Goal: Find specific page/section: Find specific page/section

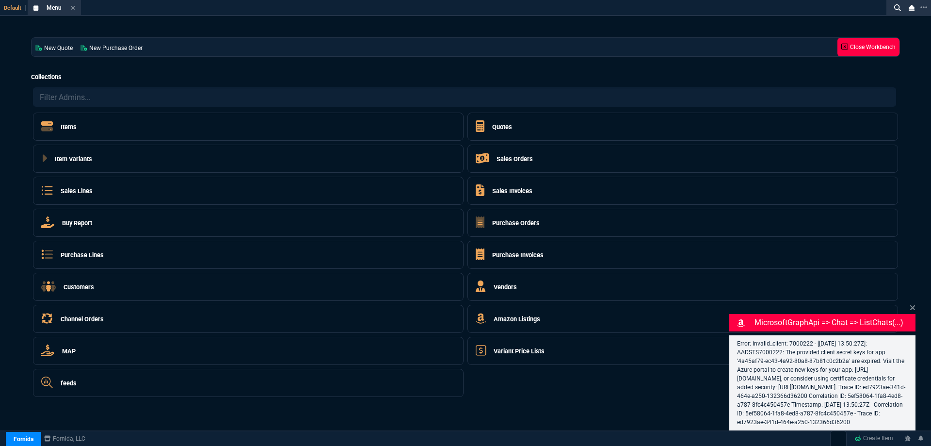
click at [842, 45] on icon at bounding box center [845, 46] width 7 height 7
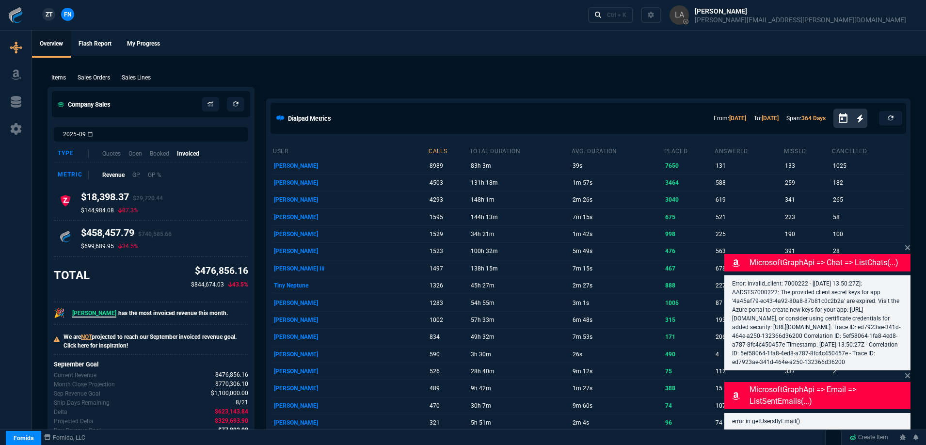
drag, startPoint x: 141, startPoint y: 78, endPoint x: 142, endPoint y: 66, distance: 11.7
click at [141, 78] on p "Sales Lines" at bounding box center [136, 77] width 29 height 9
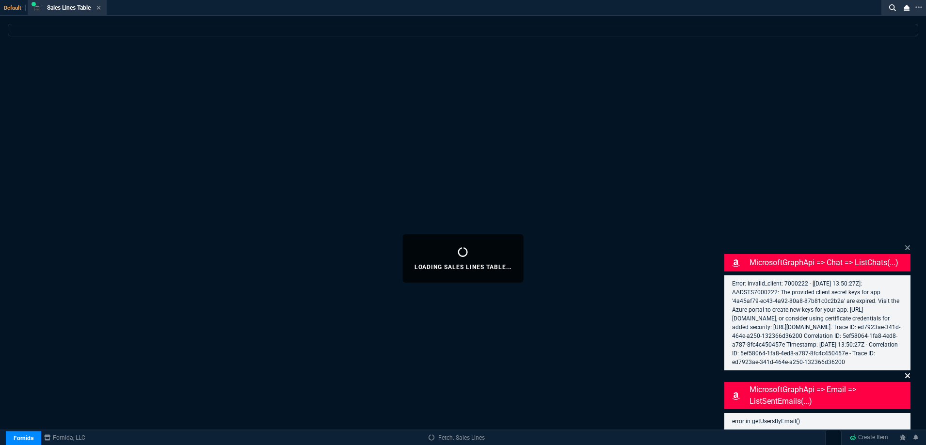
click at [911, 244] on icon at bounding box center [908, 248] width 6 height 8
select select
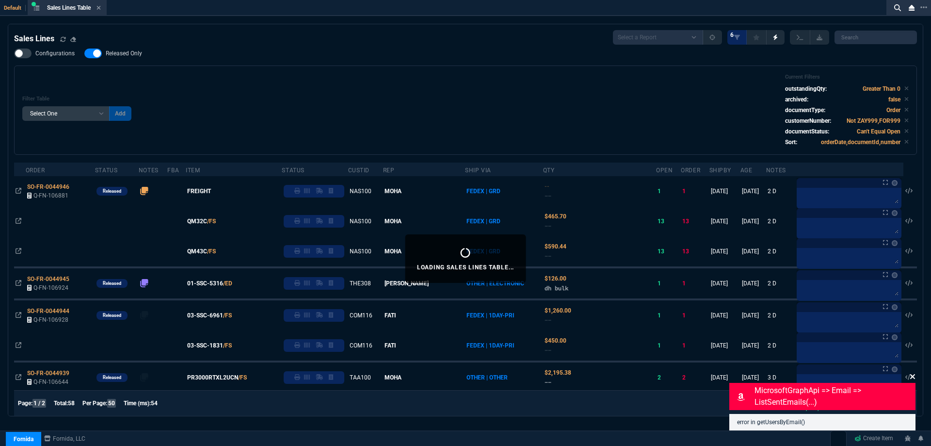
click at [913, 378] on icon at bounding box center [913, 376] width 6 height 8
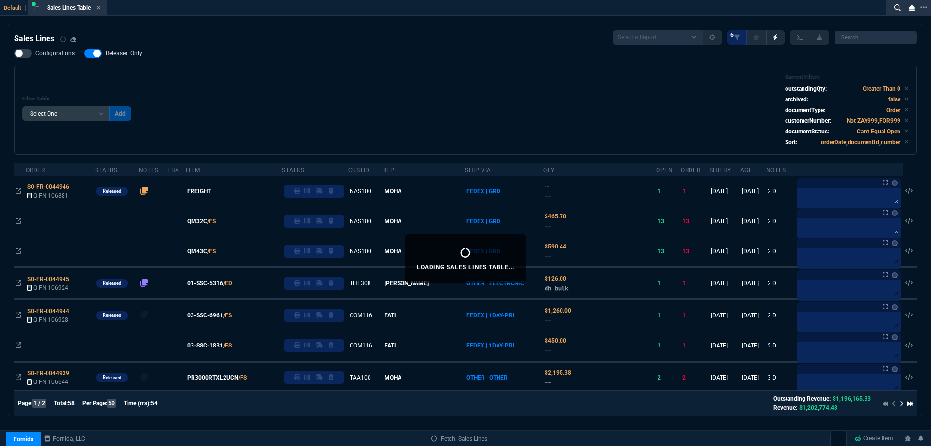
click at [124, 50] on span "Released Only" at bounding box center [124, 53] width 36 height 8
click at [84, 53] on input "Released Only" at bounding box center [84, 53] width 0 height 0
checkbox input "false"
click at [255, 81] on div "Filter Table Select One Add Filter () Age () ATS () Cond (itemVariantCode) Cust…" at bounding box center [465, 110] width 887 height 73
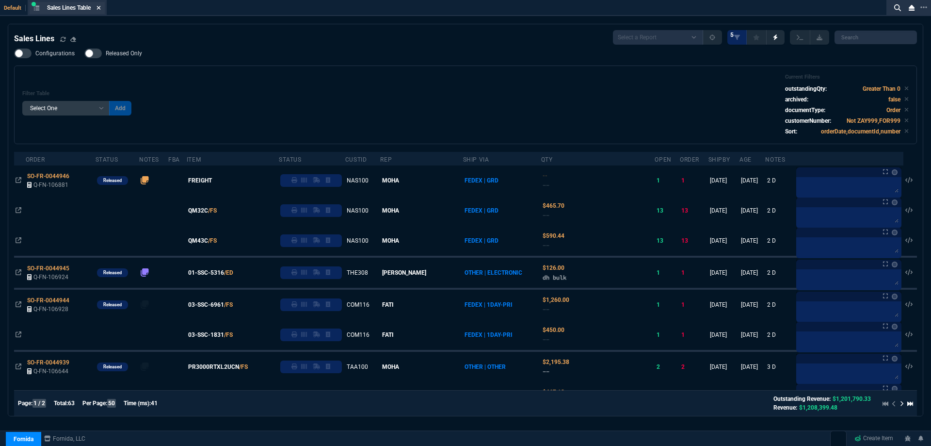
click at [98, 10] on icon at bounding box center [99, 8] width 4 height 6
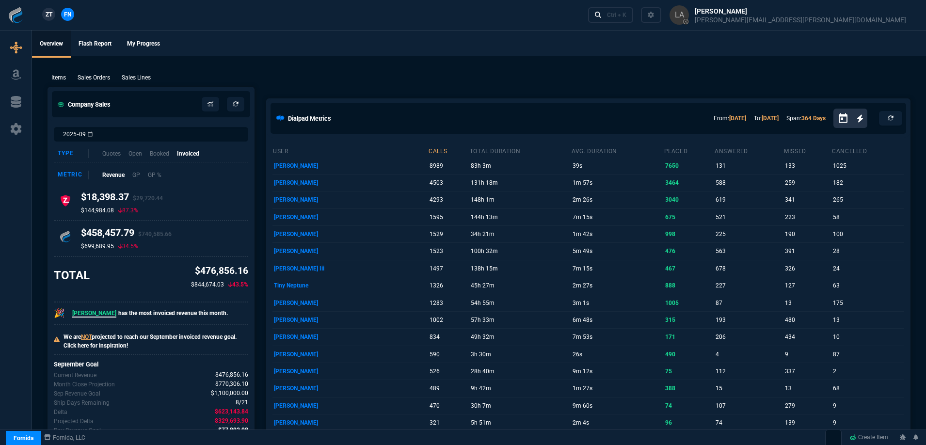
drag, startPoint x: 48, startPoint y: 16, endPoint x: 90, endPoint y: 16, distance: 41.7
click at [50, 16] on span "ZT" at bounding box center [49, 14] width 7 height 9
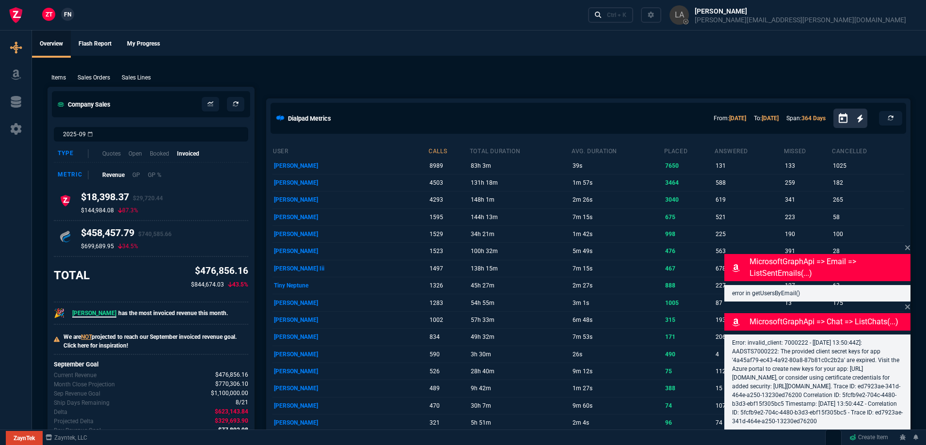
drag, startPoint x: 130, startPoint y: 75, endPoint x: 138, endPoint y: 81, distance: 10.1
click at [130, 75] on p "Sales Lines" at bounding box center [136, 77] width 29 height 9
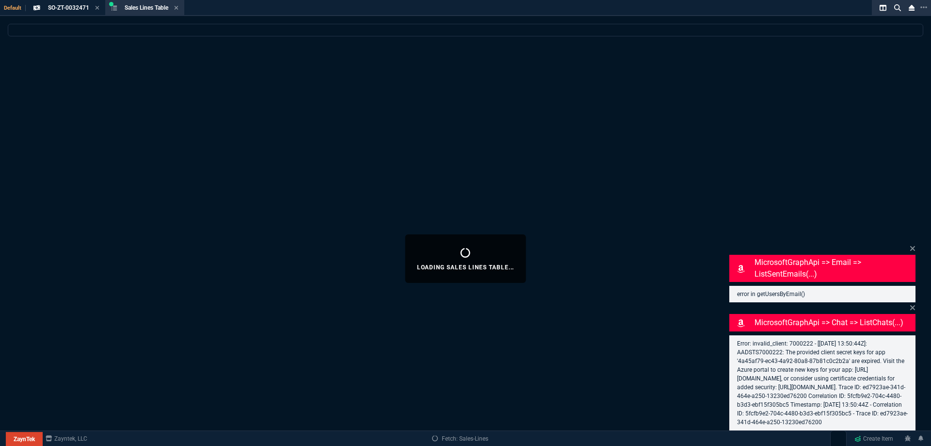
select select
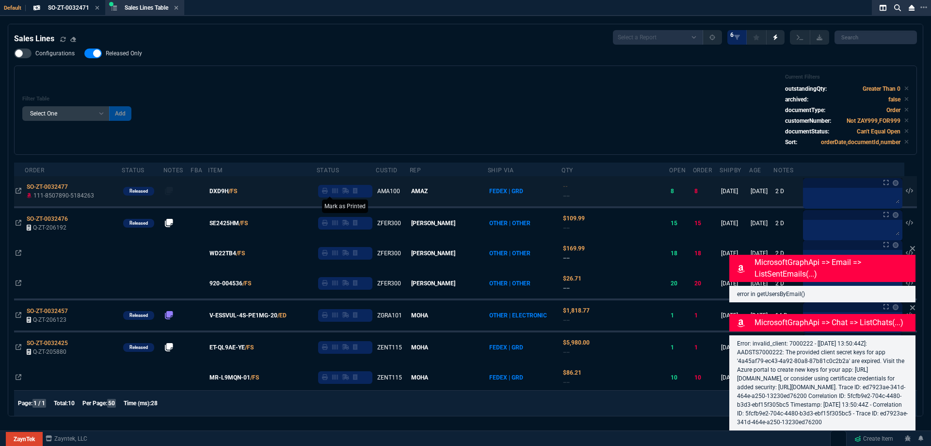
click at [328, 193] on icon at bounding box center [325, 191] width 6 height 6
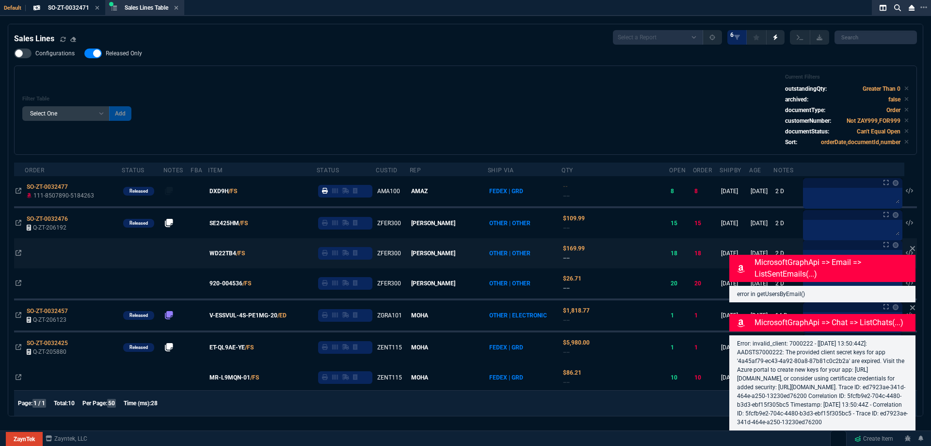
click at [911, 244] on icon at bounding box center [913, 248] width 6 height 8
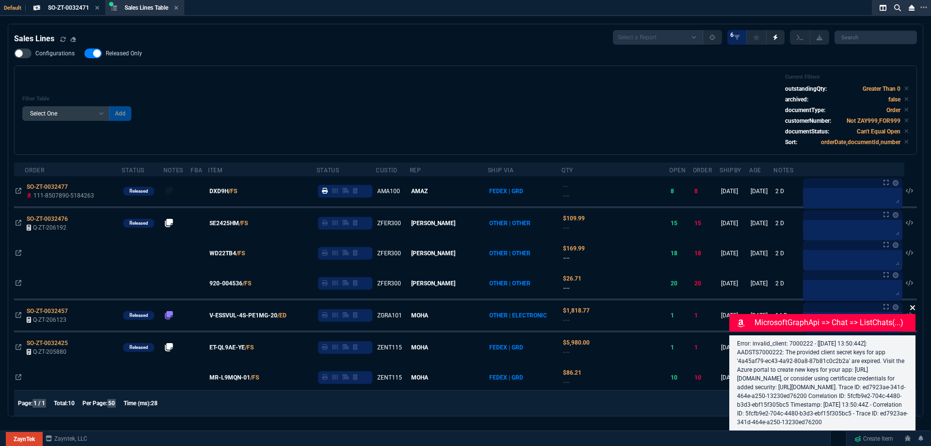
click at [911, 305] on icon at bounding box center [912, 307] width 5 height 5
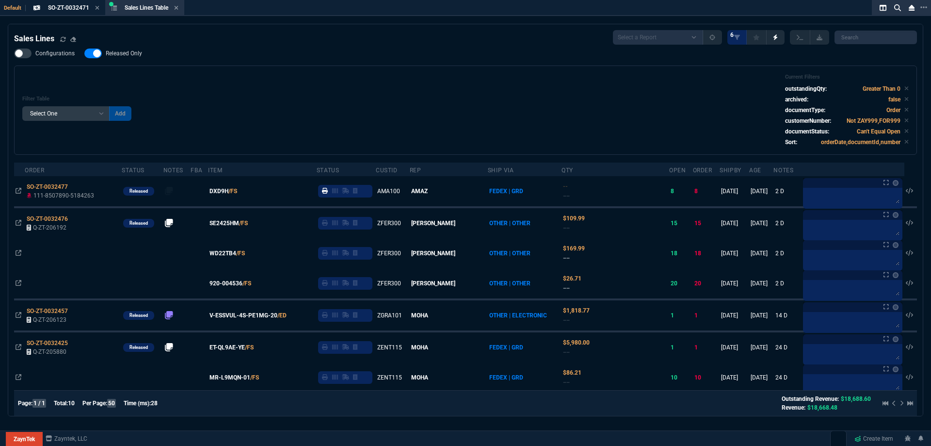
drag, startPoint x: 108, startPoint y: 49, endPoint x: 152, endPoint y: 59, distance: 45.8
click at [108, 49] on label "Released Only" at bounding box center [117, 54] width 67 height 10
click at [84, 53] on input "Released Only" at bounding box center [84, 53] width 0 height 0
checkbox input "false"
click at [280, 76] on div "Filter Table Select One Add Filter () Age () ATS () Cond (itemVariantCode) Cust…" at bounding box center [465, 110] width 887 height 73
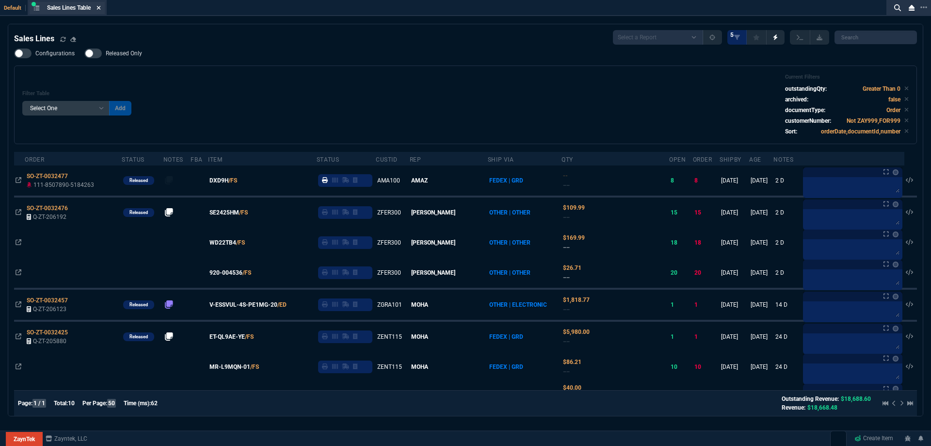
click at [98, 8] on icon at bounding box center [99, 8] width 4 height 6
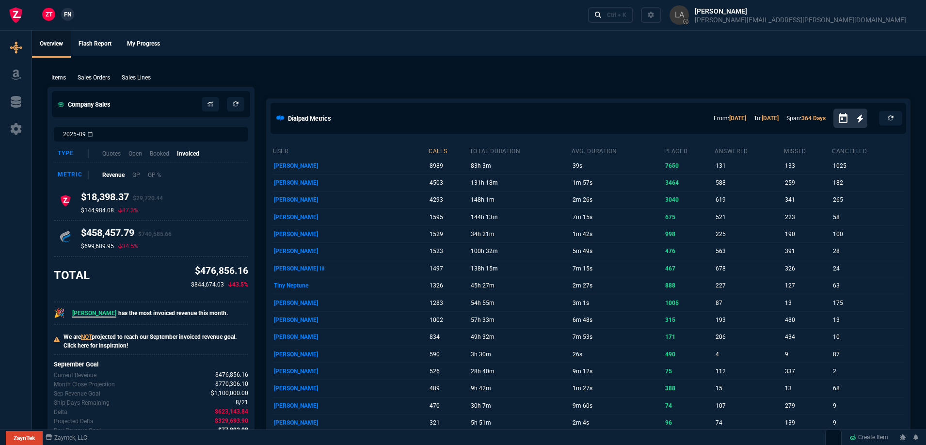
click at [70, 6] on div "ZT FN Ctrl + K" at bounding box center [463, 15] width 926 height 30
click at [70, 9] on link "FN" at bounding box center [67, 14] width 13 height 13
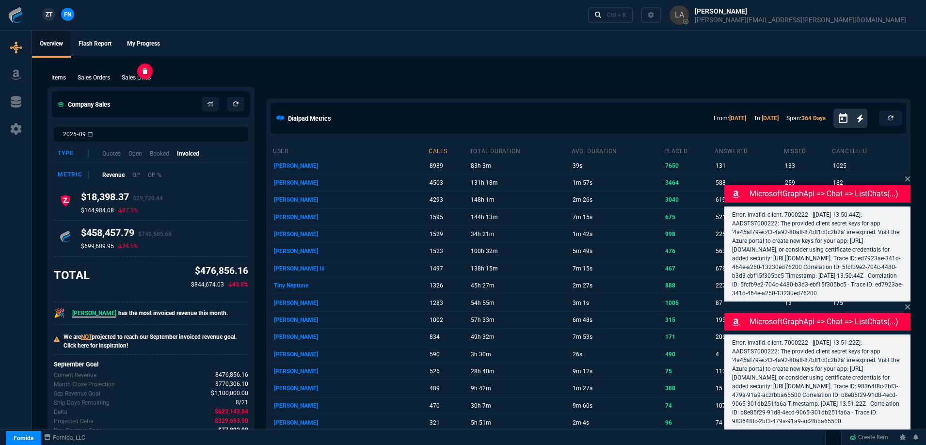
click at [145, 74] on p "Sales Lines" at bounding box center [136, 77] width 29 height 9
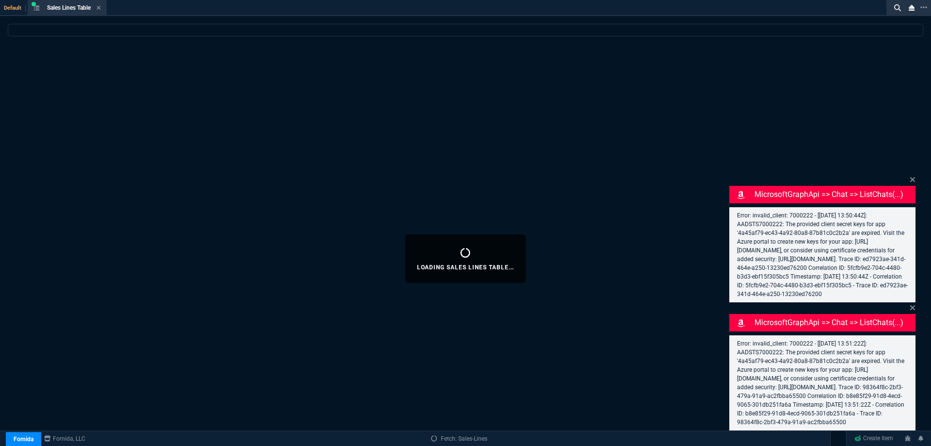
select select
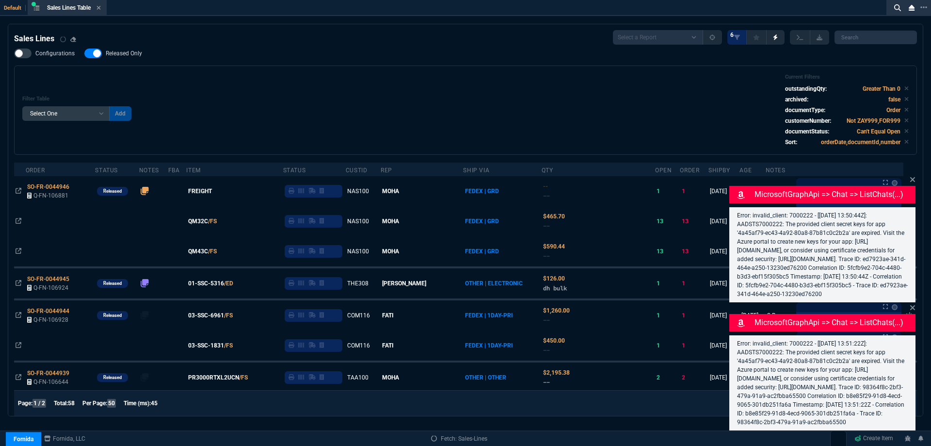
click at [913, 177] on icon at bounding box center [912, 179] width 5 height 5
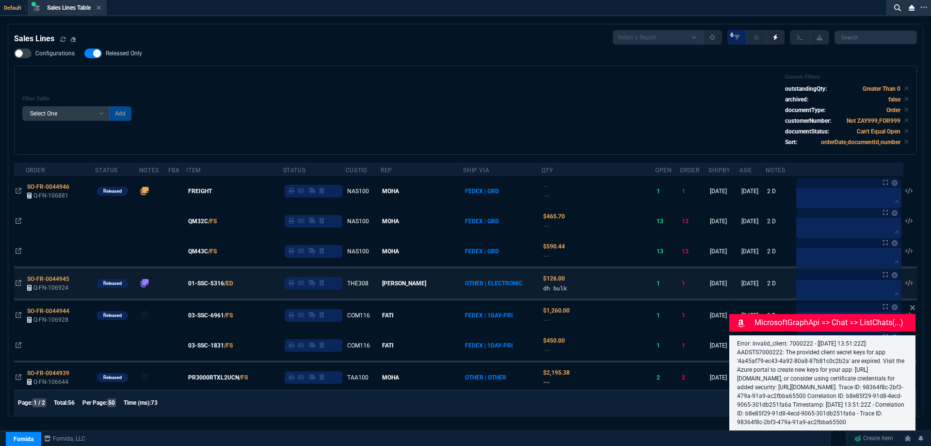
click at [913, 305] on icon at bounding box center [912, 307] width 5 height 5
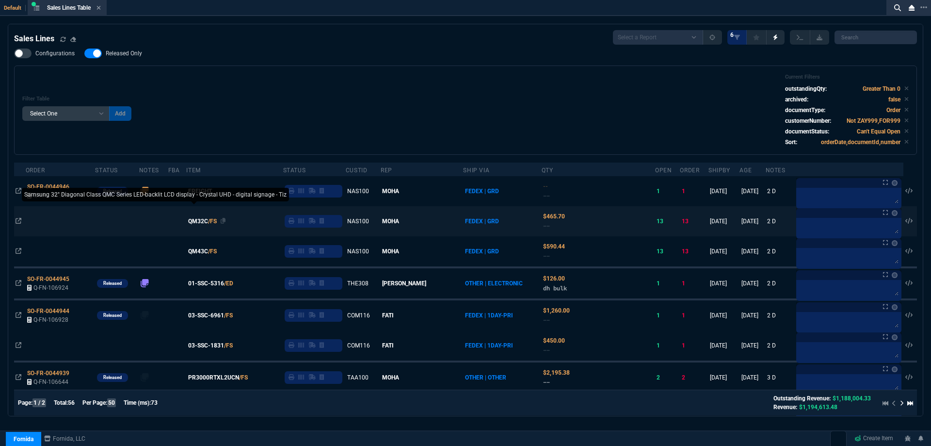
click at [208, 221] on span "QM32C" at bounding box center [198, 221] width 20 height 9
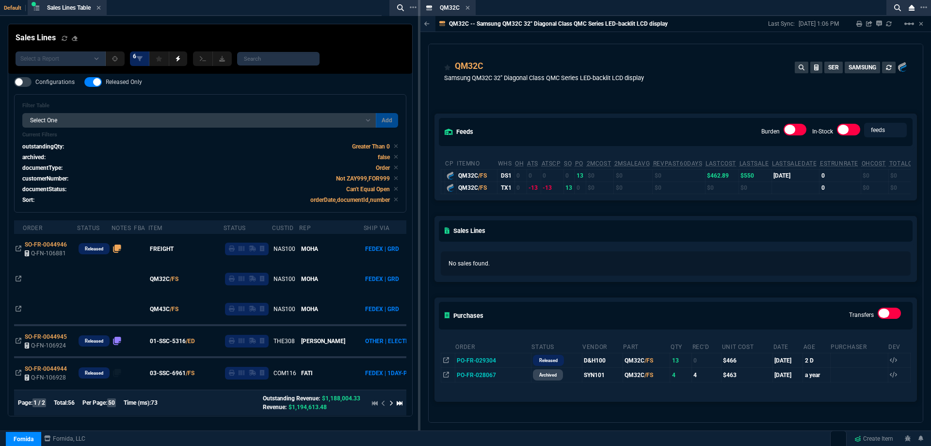
drag, startPoint x: 467, startPoint y: 9, endPoint x: 488, endPoint y: 14, distance: 21.3
click at [467, 9] on icon at bounding box center [468, 8] width 4 height 6
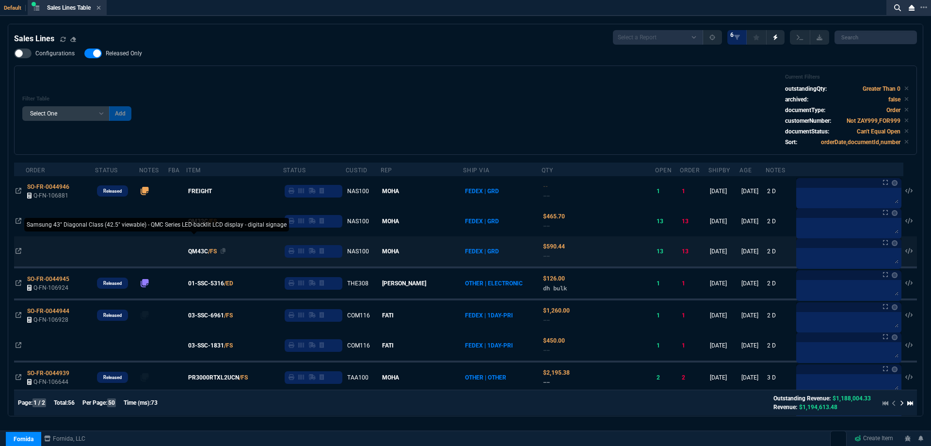
click at [206, 251] on span "QM43C" at bounding box center [198, 251] width 20 height 9
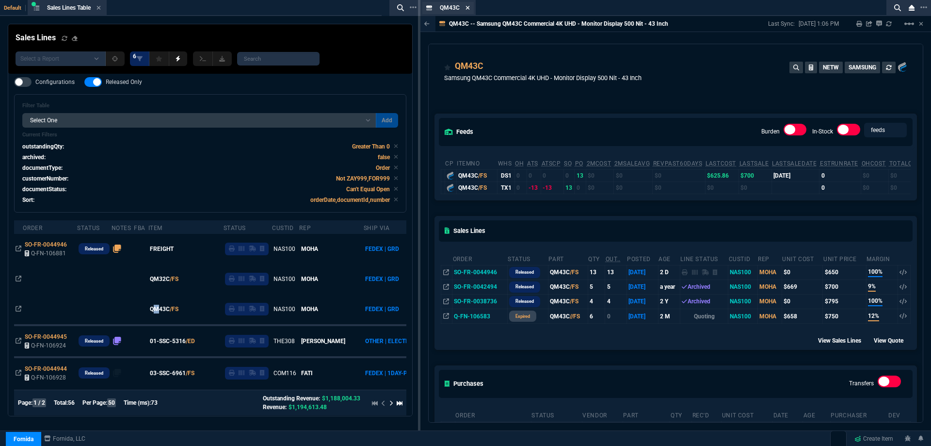
click at [467, 10] on icon at bounding box center [468, 8] width 4 height 6
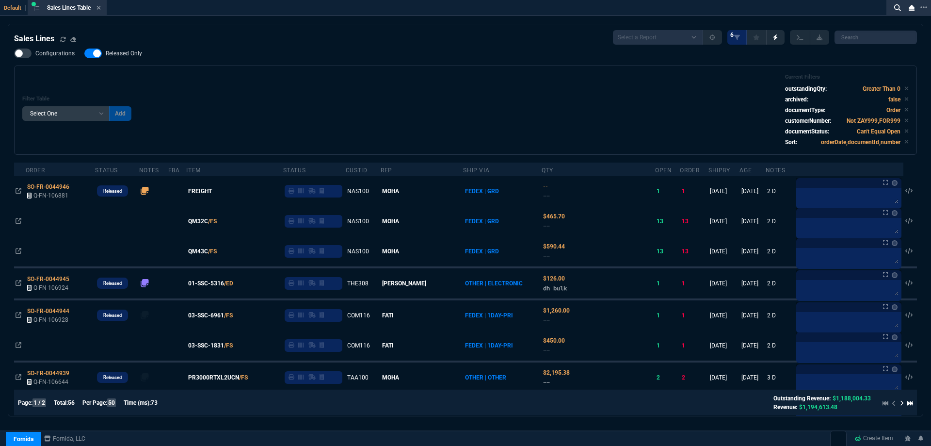
click at [318, 55] on div "Configurations Released Only Filter Table Select One Add Filter () Age () ATS (…" at bounding box center [465, 102] width 903 height 106
click at [101, 9] on icon at bounding box center [99, 8] width 4 height 6
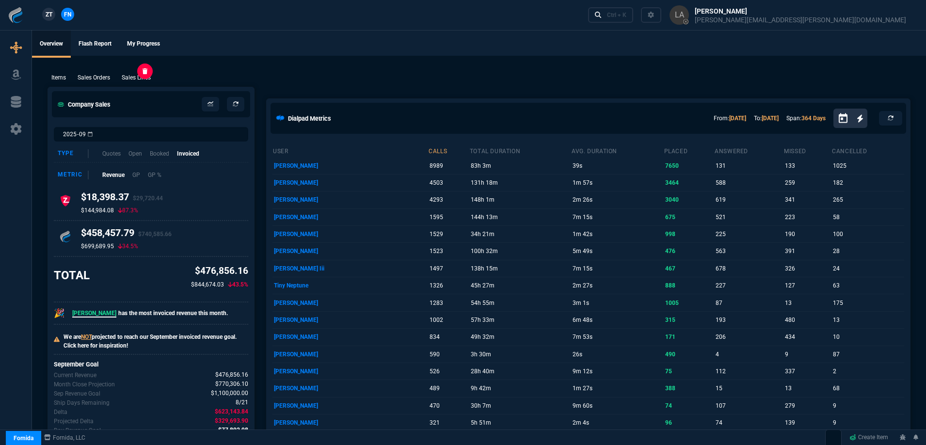
click at [147, 80] on p "Sales Lines" at bounding box center [136, 77] width 29 height 9
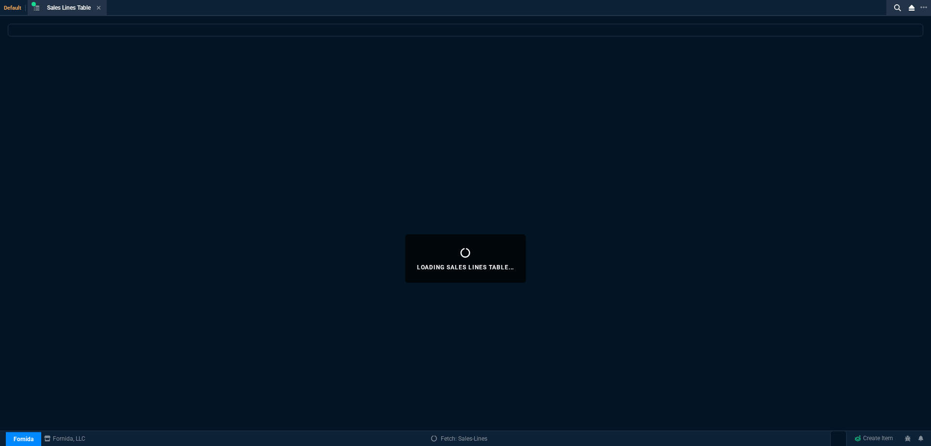
select select
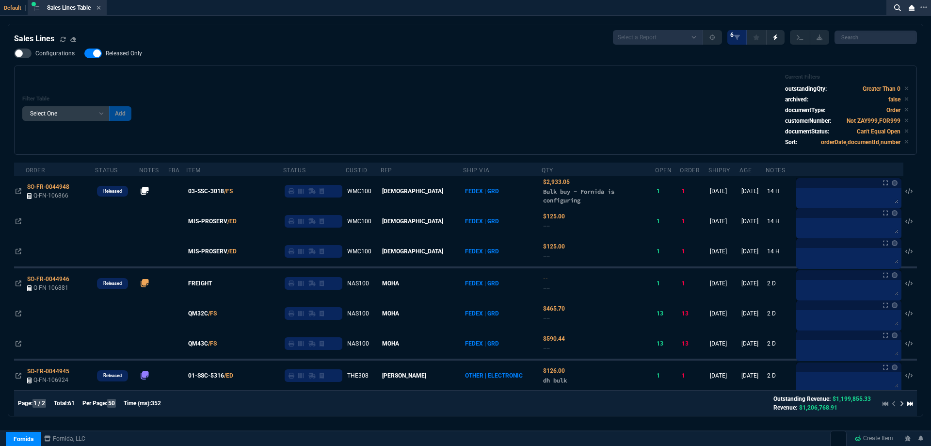
click at [123, 57] on span "Released Only" at bounding box center [124, 53] width 36 height 8
click at [84, 54] on input "Released Only" at bounding box center [84, 53] width 0 height 0
checkbox input "false"
click at [302, 83] on div "Filter Table Select One Add Filter () Age () ATS () Cond (itemVariantCode) Cust…" at bounding box center [465, 110] width 887 height 73
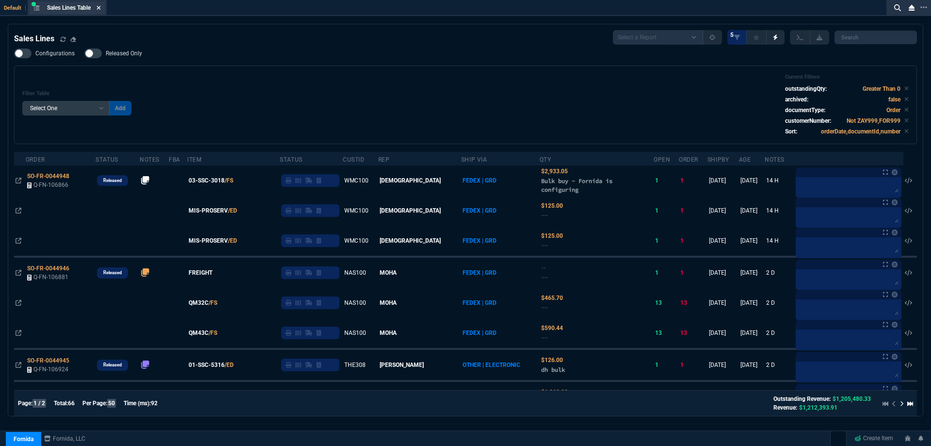
click at [100, 10] on icon at bounding box center [99, 8] width 4 height 6
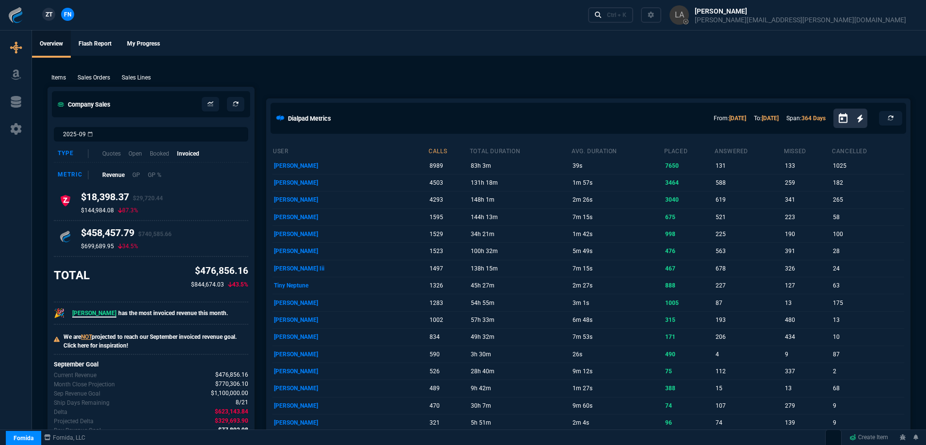
click at [46, 17] on span "ZT" at bounding box center [49, 14] width 7 height 9
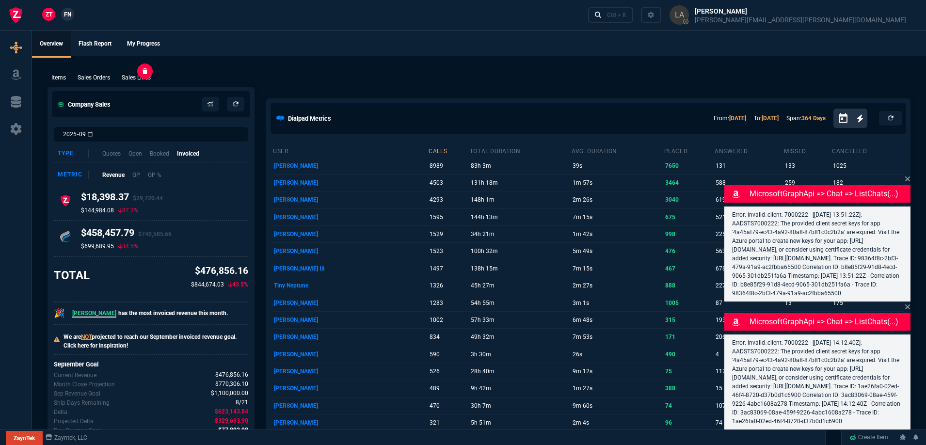
click at [138, 76] on p "Sales Lines" at bounding box center [136, 77] width 29 height 9
select select
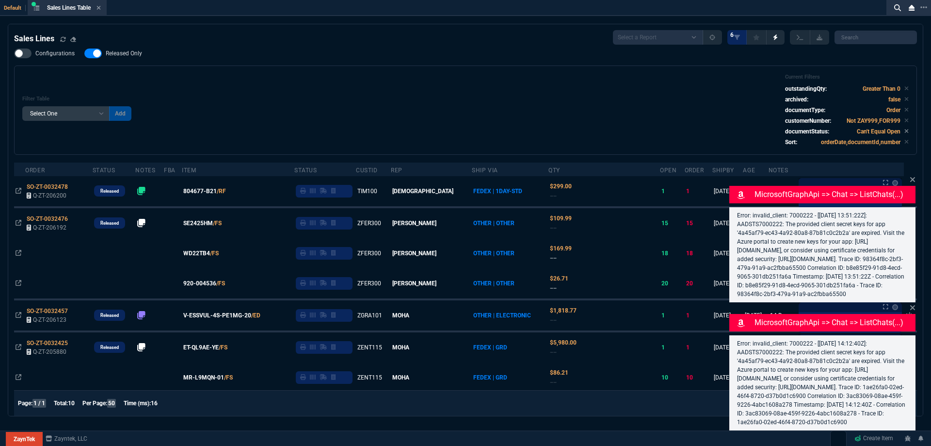
click at [213, 191] on span "804677-B21" at bounding box center [199, 191] width 33 height 9
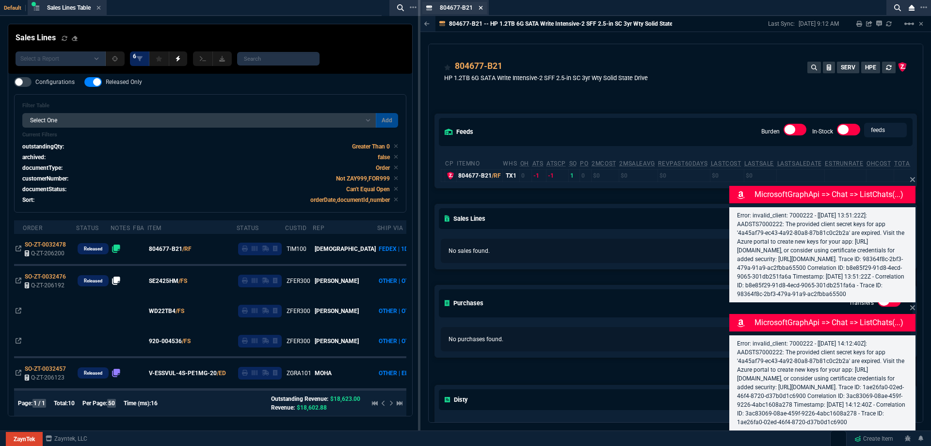
click at [479, 11] on fa-icon at bounding box center [481, 8] width 4 height 7
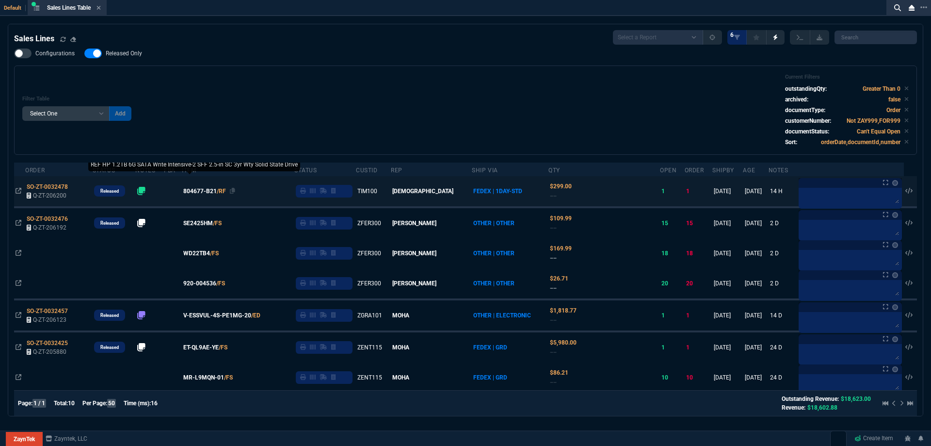
click at [208, 192] on span "804677-B21" at bounding box center [199, 191] width 33 height 9
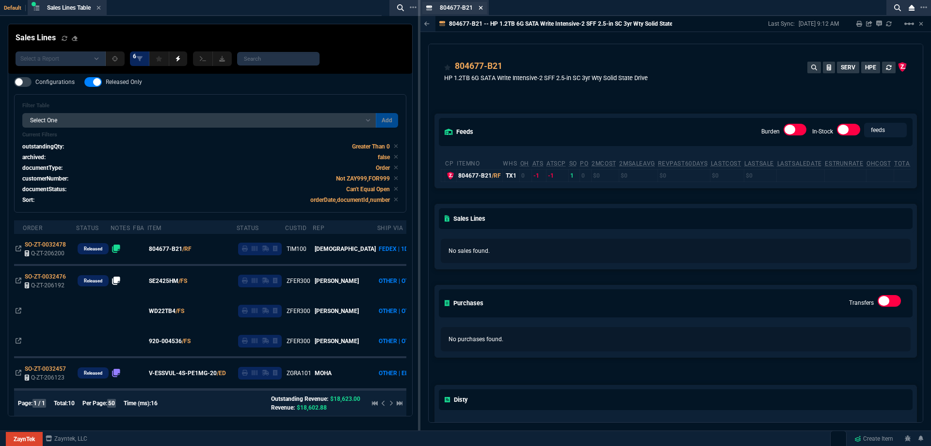
click at [480, 10] on icon at bounding box center [481, 8] width 4 height 6
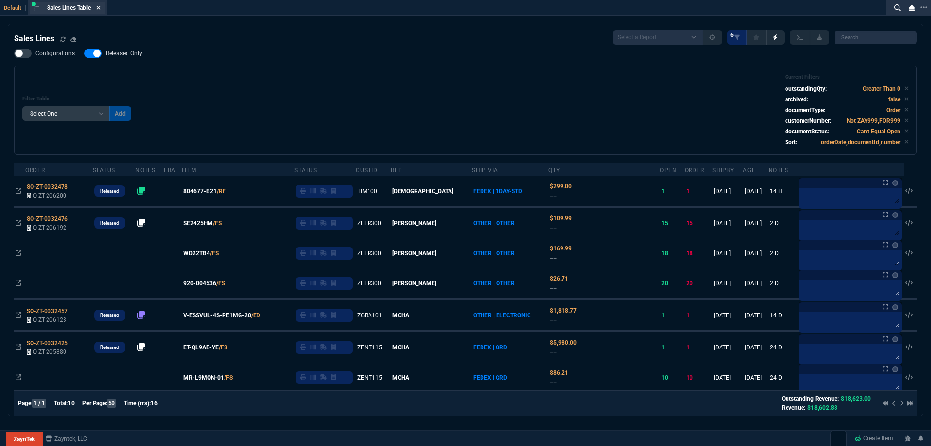
click at [101, 10] on icon at bounding box center [99, 8] width 4 height 6
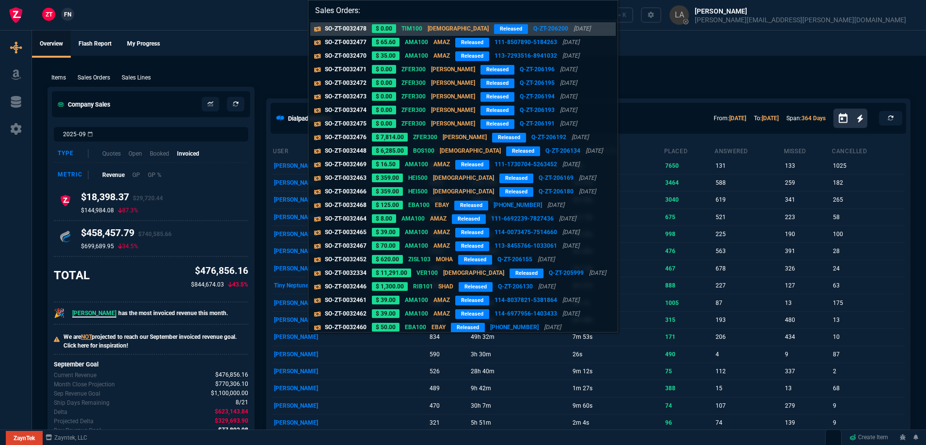
click at [66, 16] on div "Sales Orders: SO-ZT-0032478 $ 0.00 TIM100 VAHI Released Q-ZT-206200 [DATE] SO-Z…" at bounding box center [463, 222] width 926 height 445
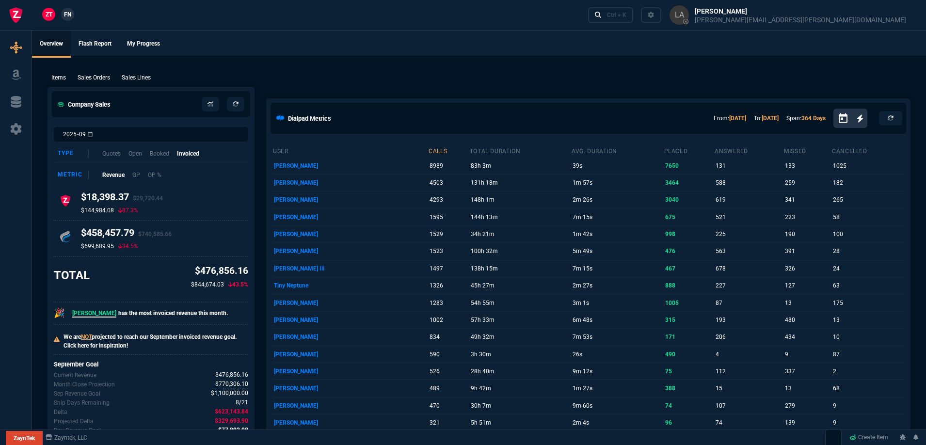
click at [66, 9] on link "FN" at bounding box center [67, 14] width 13 height 13
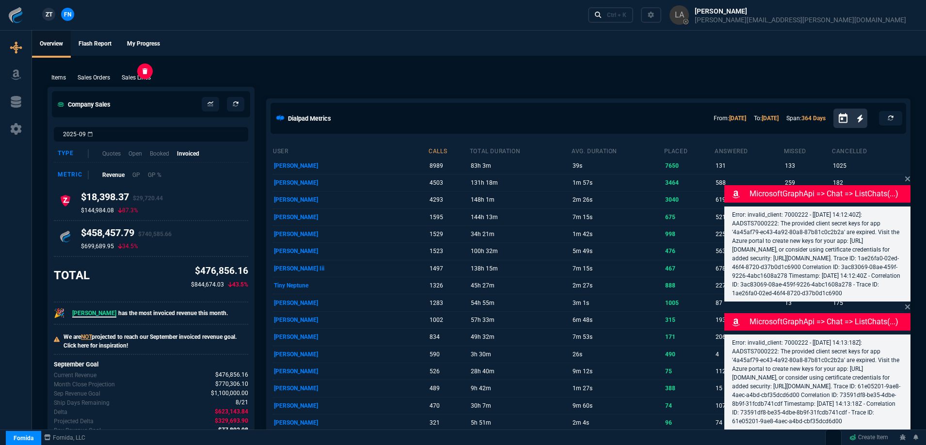
click at [140, 79] on p "Sales Lines" at bounding box center [136, 77] width 29 height 9
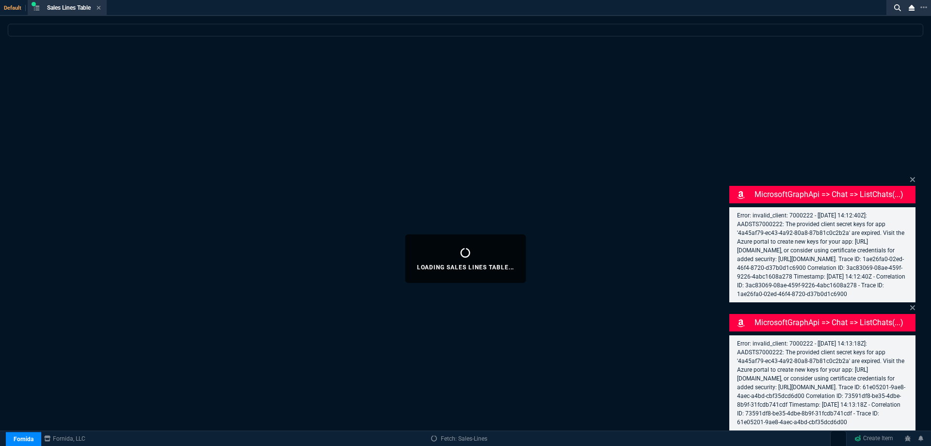
select select
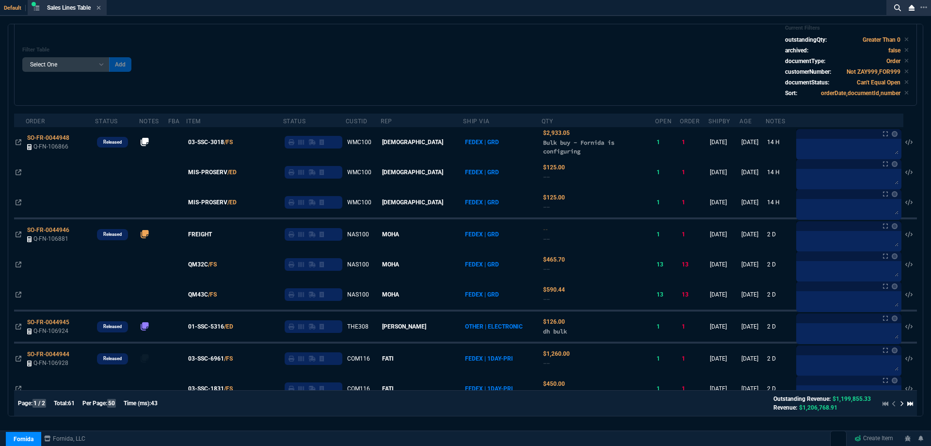
scroll to position [49, 0]
click at [101, 10] on icon at bounding box center [99, 8] width 4 height 6
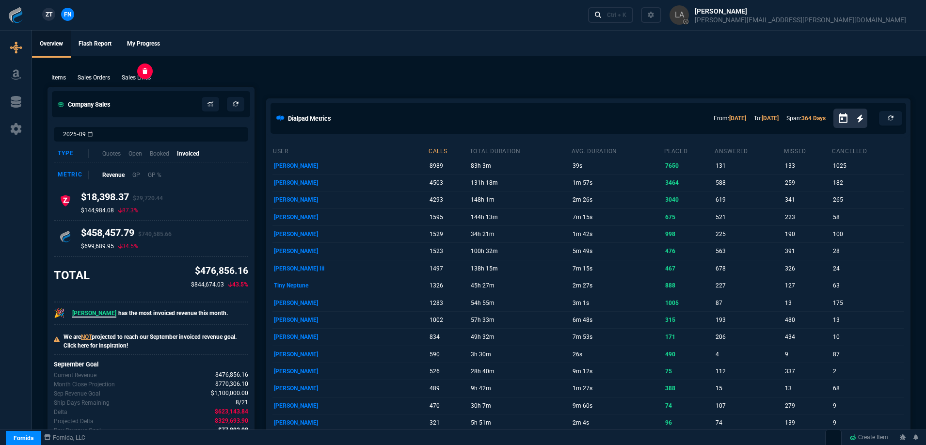
click at [146, 75] on p "Sales Lines" at bounding box center [136, 77] width 29 height 9
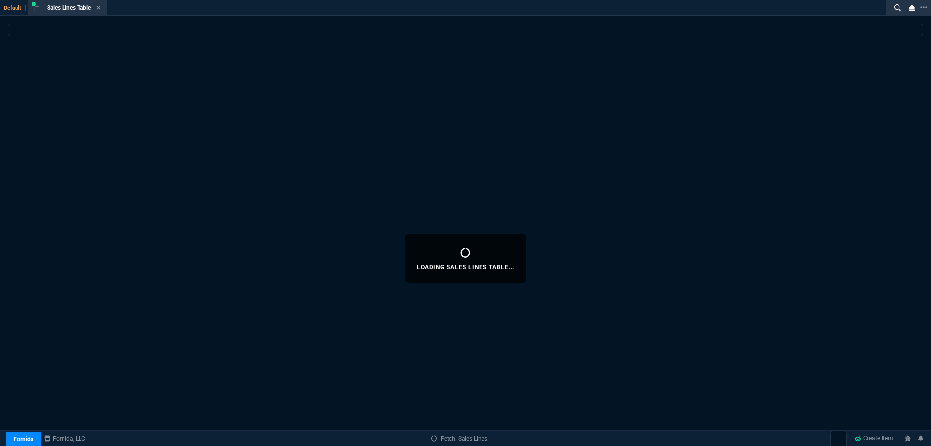
select select
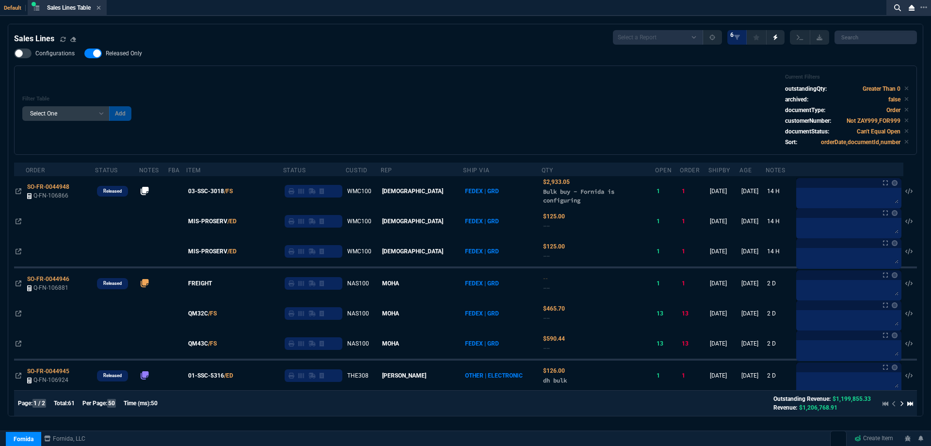
click at [122, 52] on span "Released Only" at bounding box center [124, 53] width 36 height 8
click at [84, 53] on input "Released Only" at bounding box center [84, 53] width 0 height 0
checkbox input "false"
click at [333, 64] on div "Configurations Released Only Filter Table Select One Add Filter () Age () ATS (…" at bounding box center [465, 102] width 903 height 106
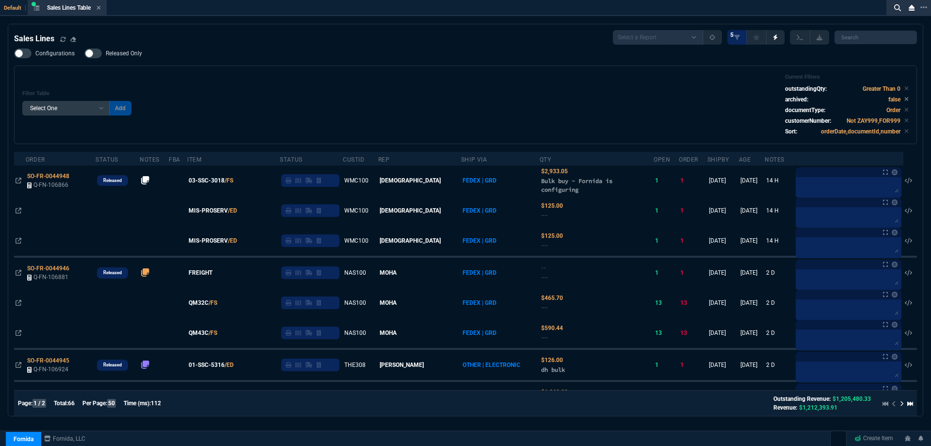
drag, startPoint x: 225, startPoint y: 180, endPoint x: 231, endPoint y: 161, distance: 21.0
click at [225, 180] on span "03-SSC-3018" at bounding box center [207, 180] width 36 height 9
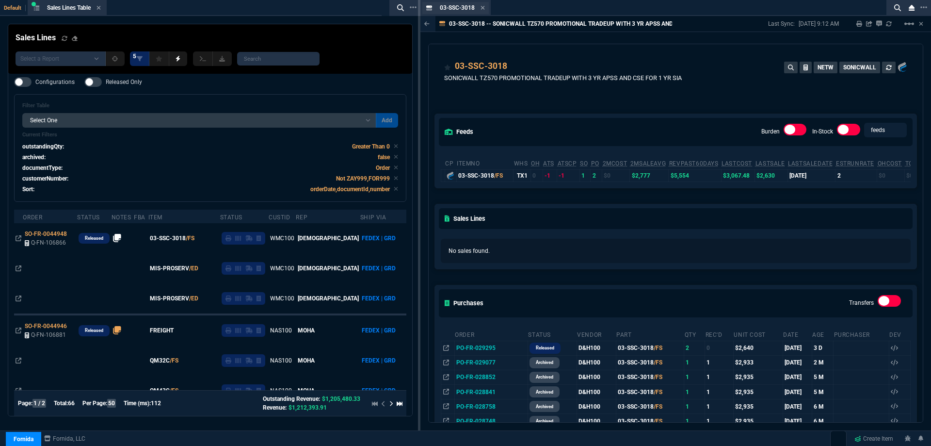
click at [486, 8] on div "03-SSC-3018 Item" at bounding box center [455, 8] width 66 height 12
click at [482, 8] on icon at bounding box center [483, 8] width 4 height 6
